Goal: Find specific page/section: Find specific page/section

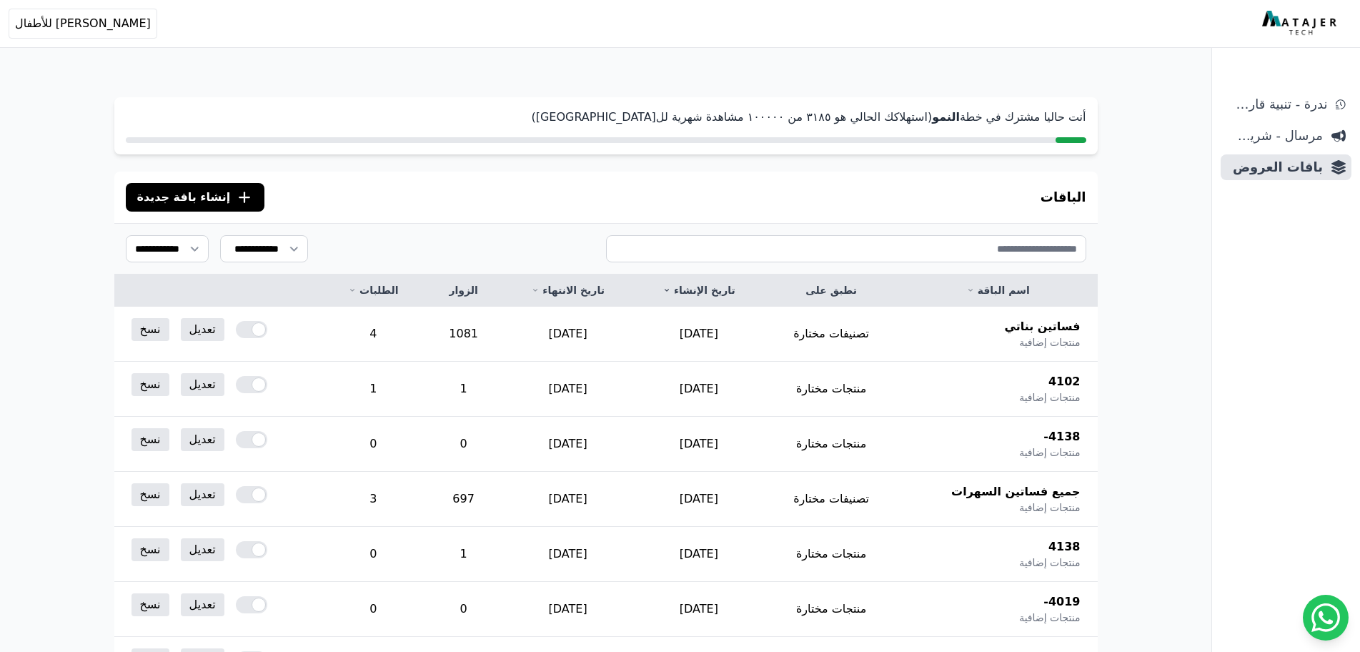
scroll to position [754, 0]
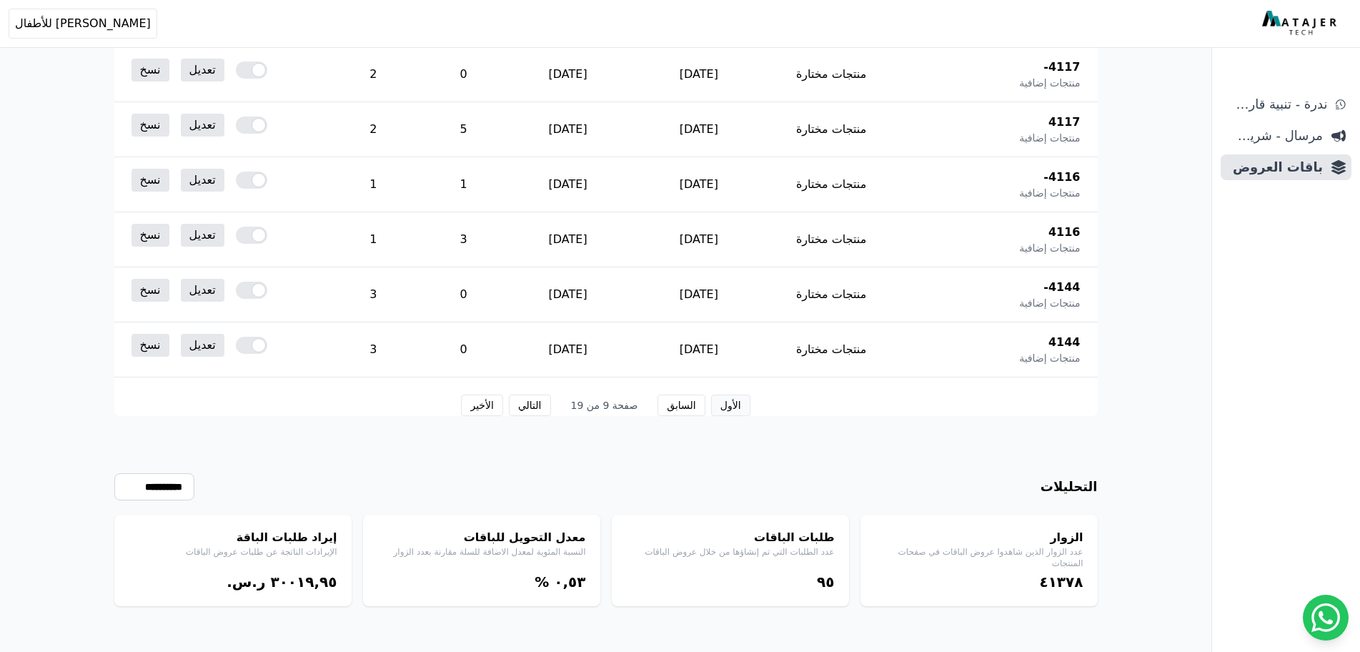
click at [713, 406] on button "الأول" at bounding box center [730, 404] width 39 height 21
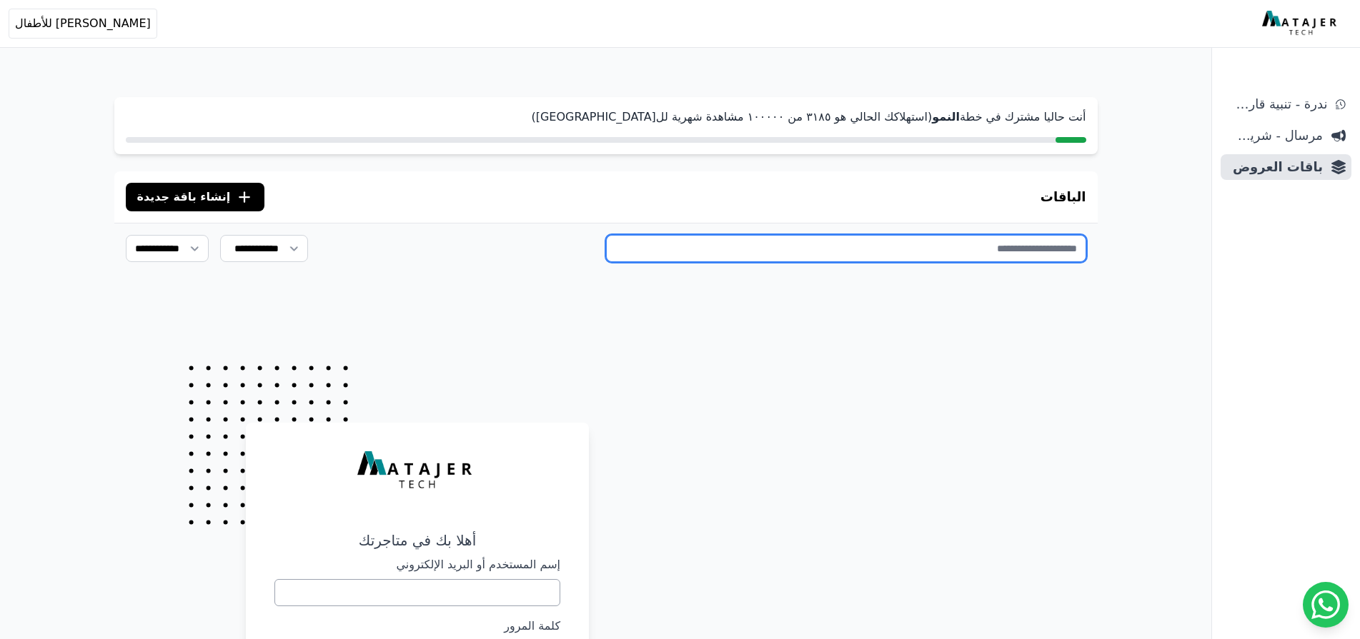
click at [928, 256] on input "text" at bounding box center [846, 248] width 480 height 27
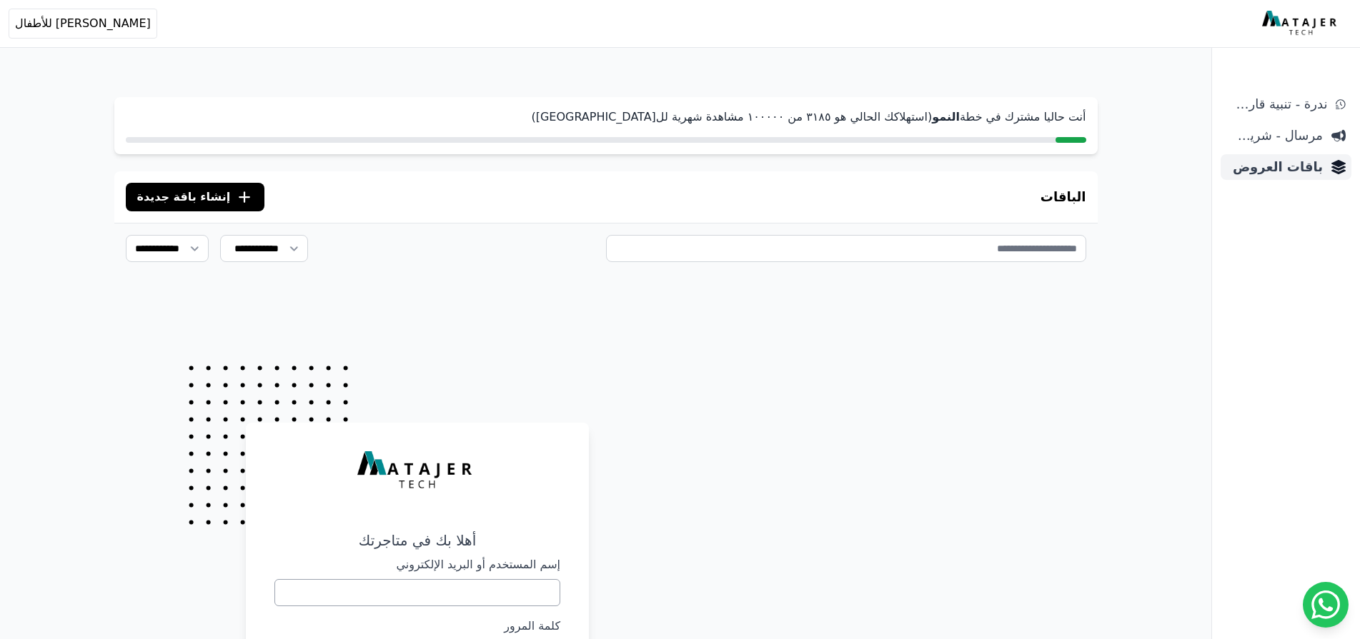
click at [1308, 169] on span "باقات العروض" at bounding box center [1274, 167] width 96 height 20
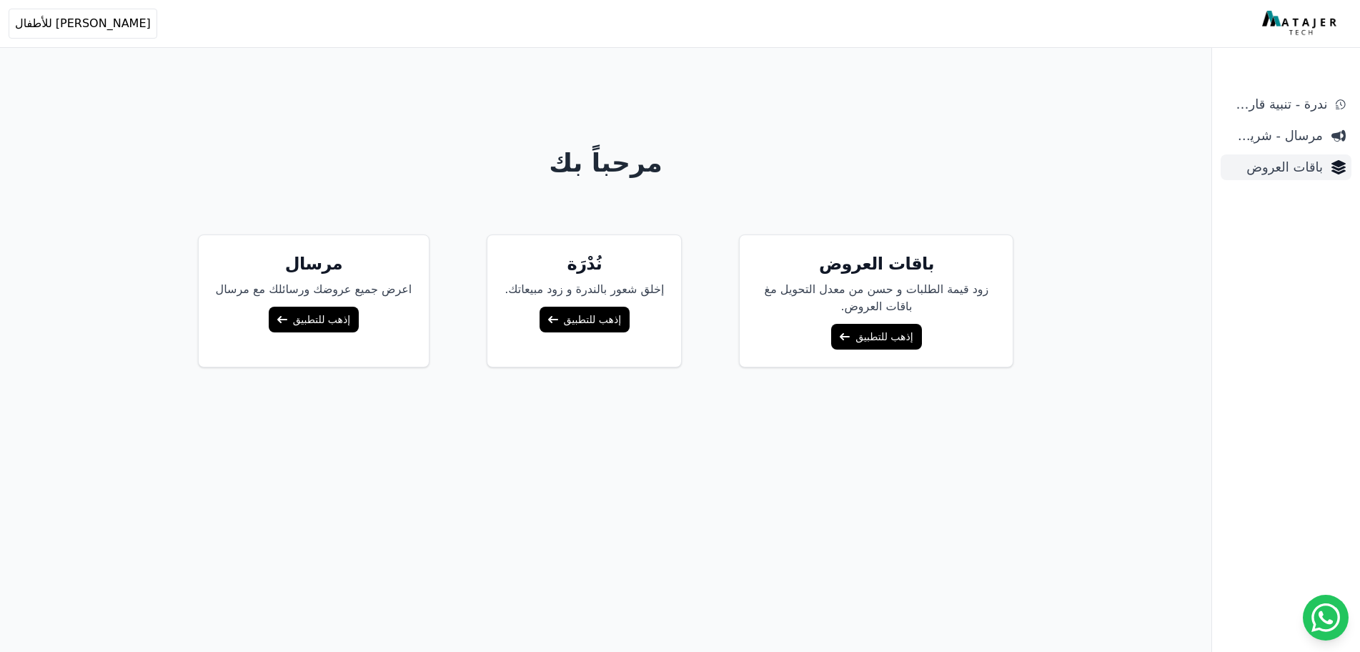
click at [1299, 158] on span "باقات العروض" at bounding box center [1274, 167] width 96 height 20
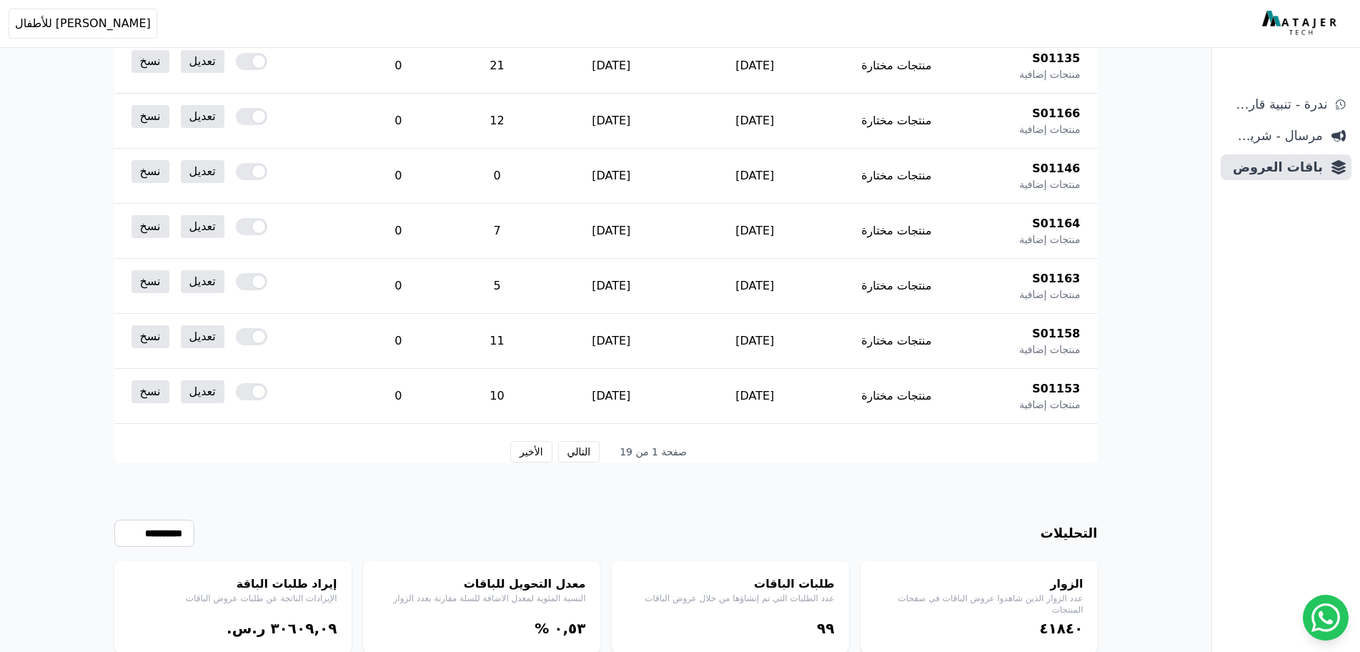
scroll to position [754, 0]
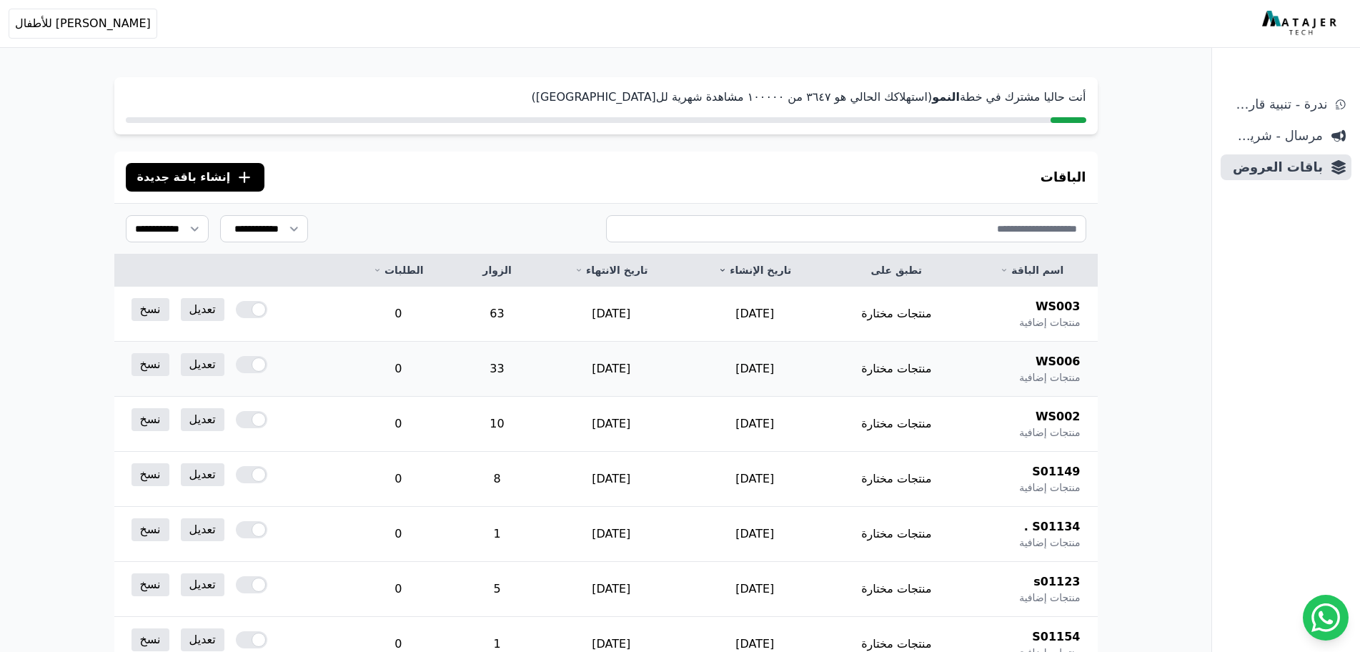
scroll to position [0, 0]
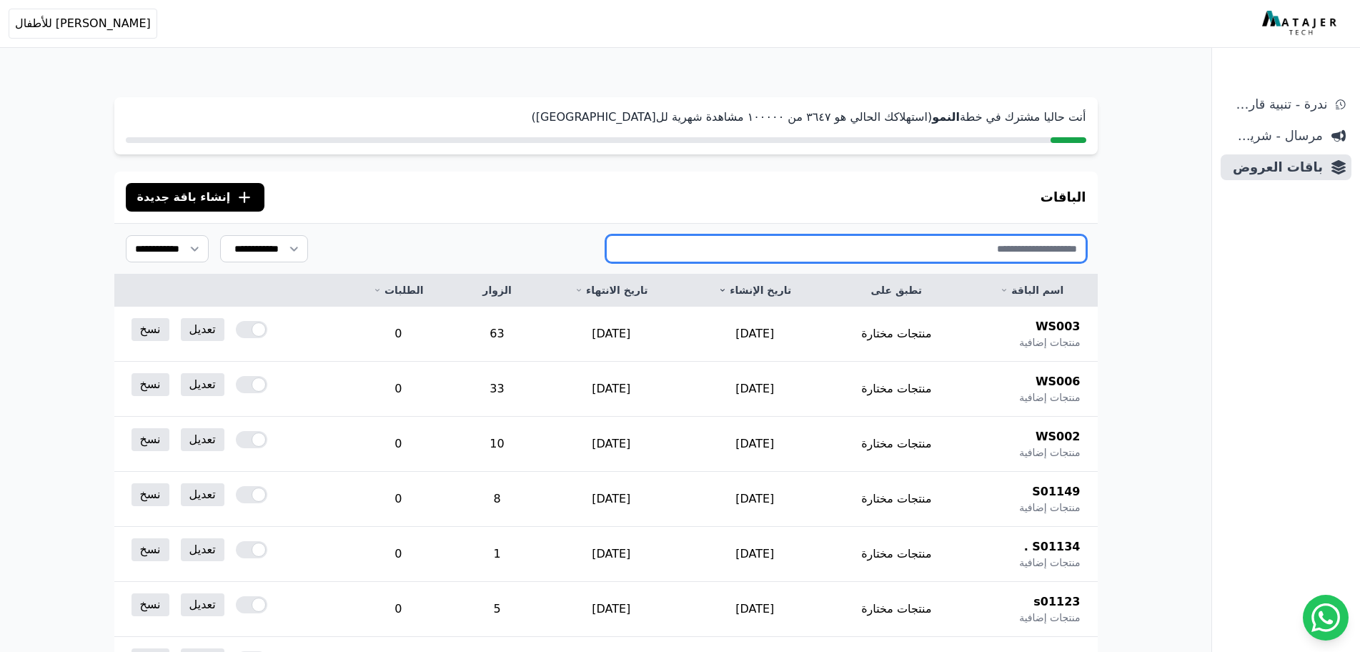
click at [954, 244] on input "text" at bounding box center [846, 248] width 480 height 27
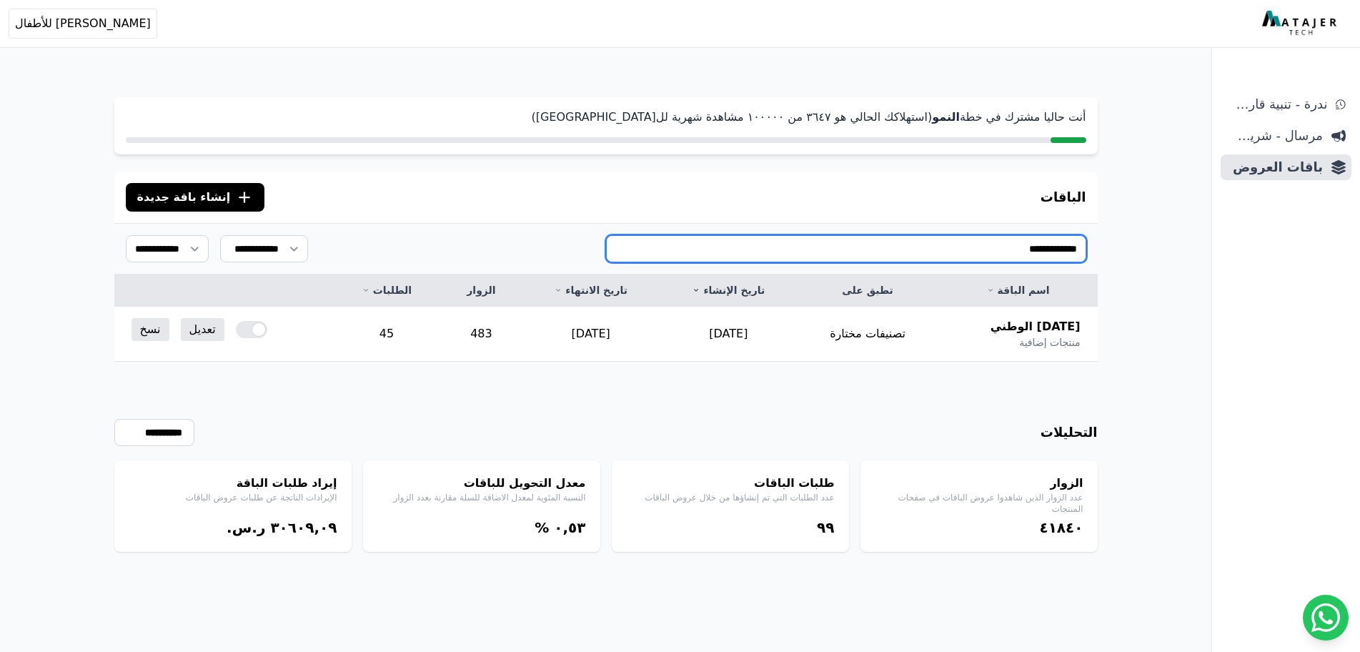
type input "**********"
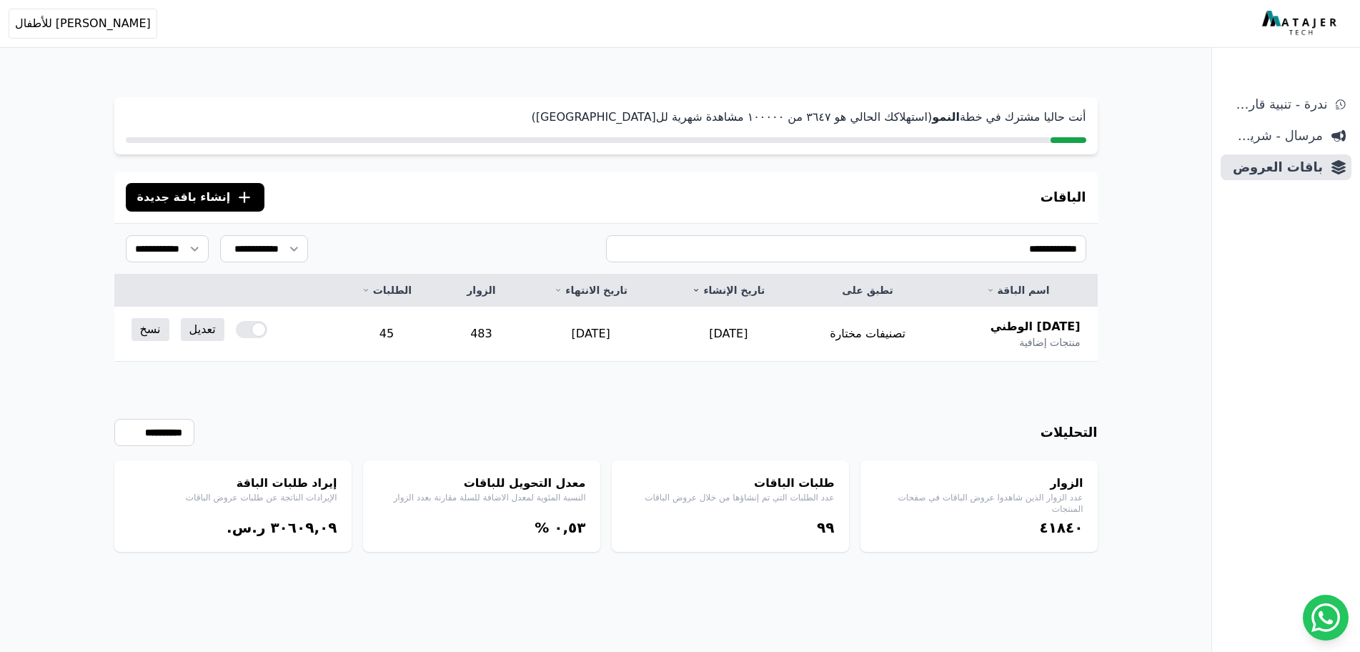
click at [824, 522] on div "٩٩" at bounding box center [730, 527] width 209 height 20
click at [1162, 283] on div "**********" at bounding box center [605, 360] width 1211 height 720
click at [1265, 171] on span "باقات العروض" at bounding box center [1274, 167] width 96 height 20
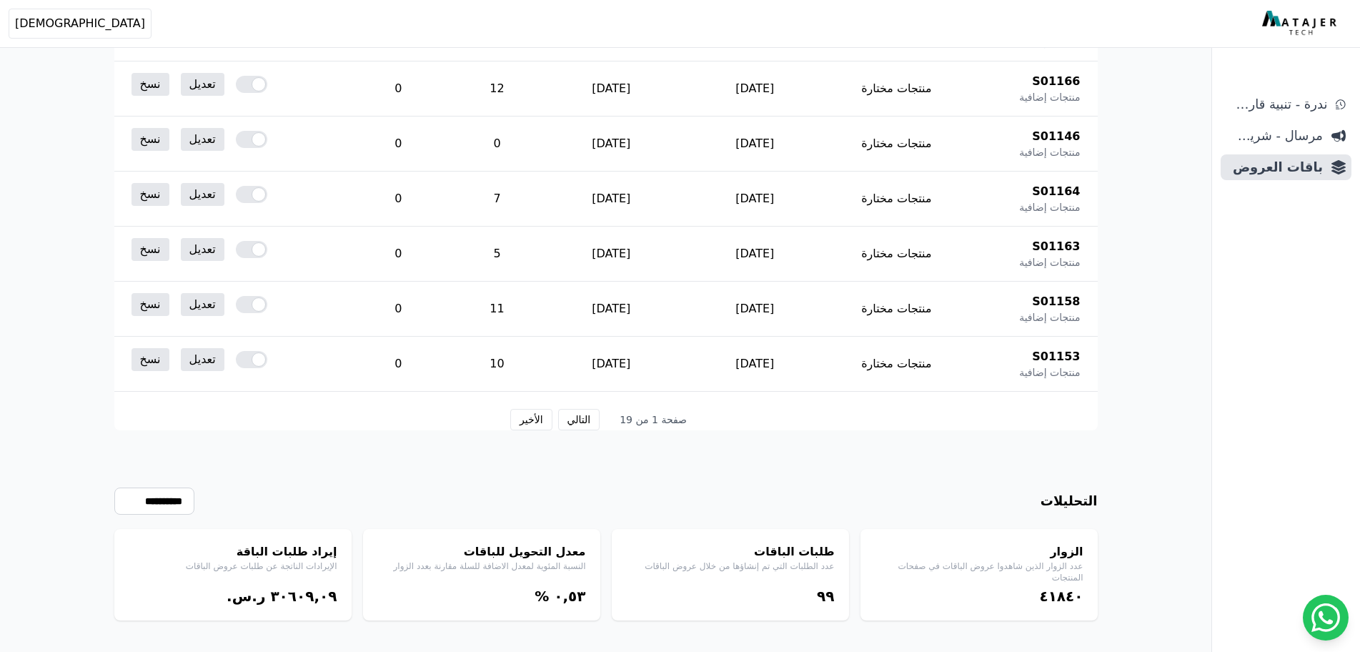
scroll to position [754, 0]
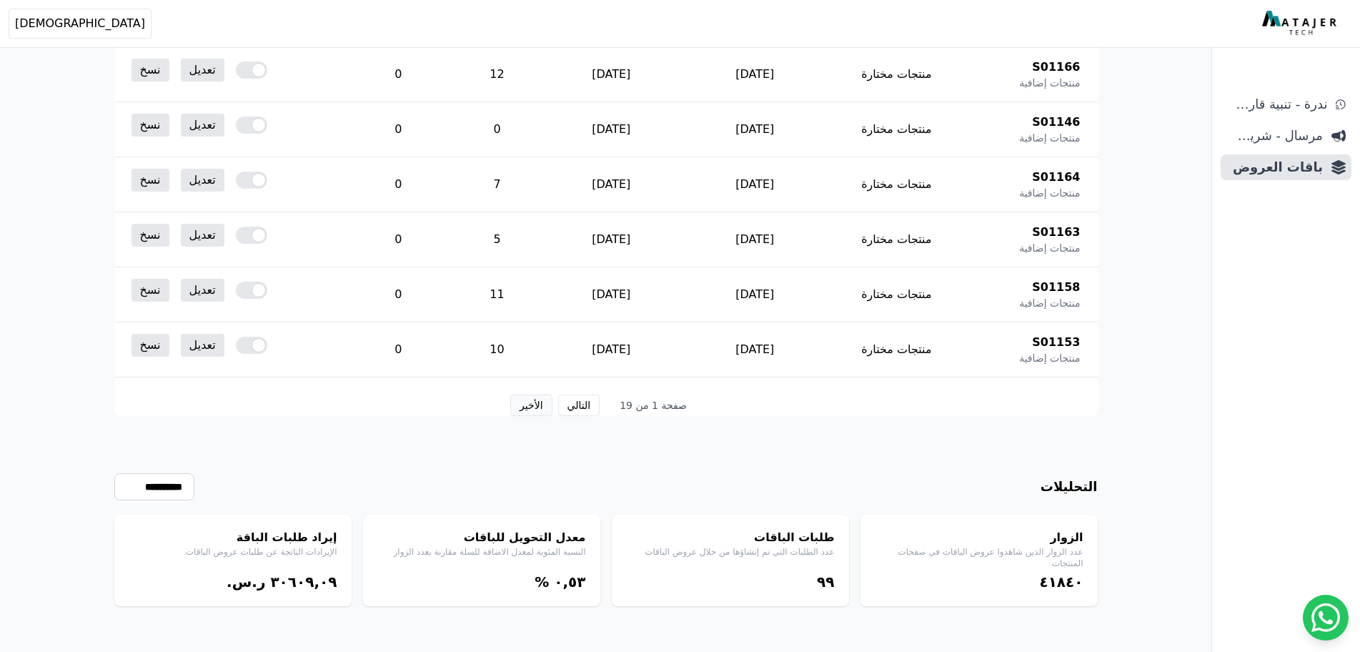
click at [537, 405] on button "الأخير" at bounding box center [530, 404] width 41 height 21
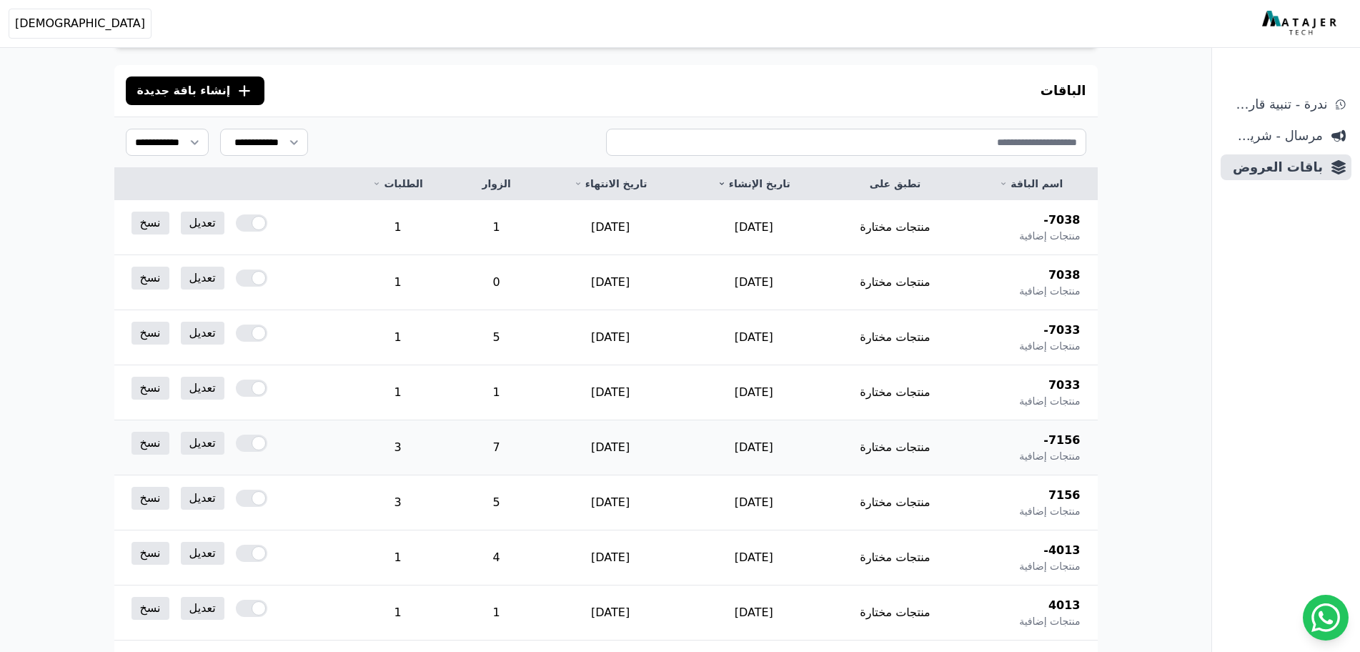
scroll to position [106, 0]
click at [1076, 495] on span "7156" at bounding box center [1064, 495] width 32 height 17
copy span "7156"
